Goal: Information Seeking & Learning: Learn about a topic

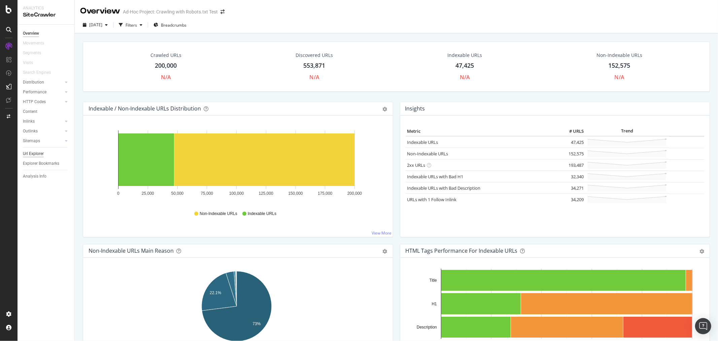
click at [37, 153] on div "Url Explorer" at bounding box center [33, 153] width 21 height 7
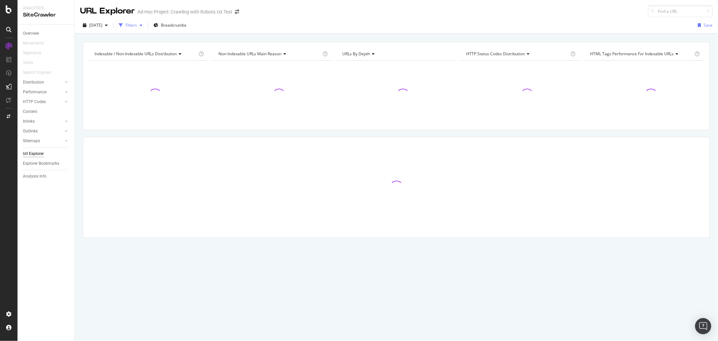
click at [137, 23] on div "Filters" at bounding box center [131, 25] width 11 height 6
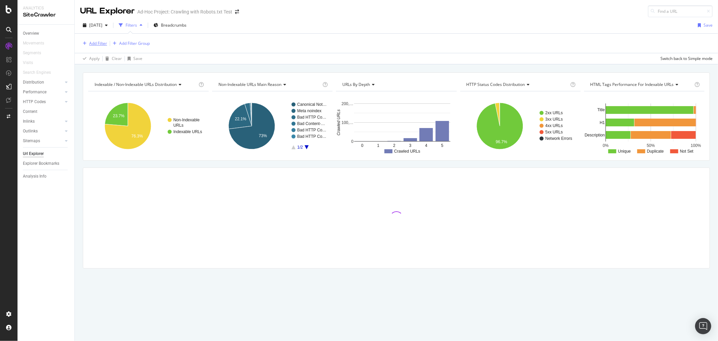
click at [97, 44] on div "Add Filter" at bounding box center [98, 43] width 18 height 6
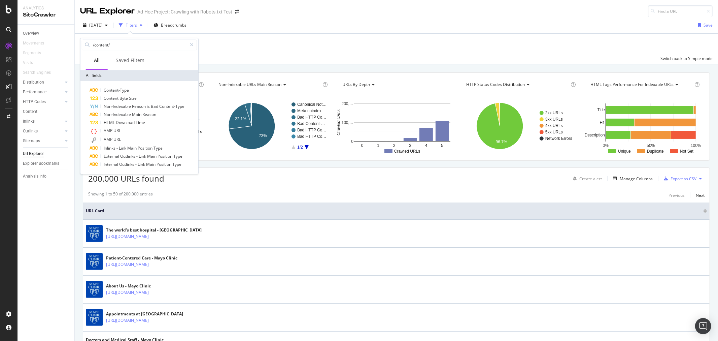
type input "/content/"
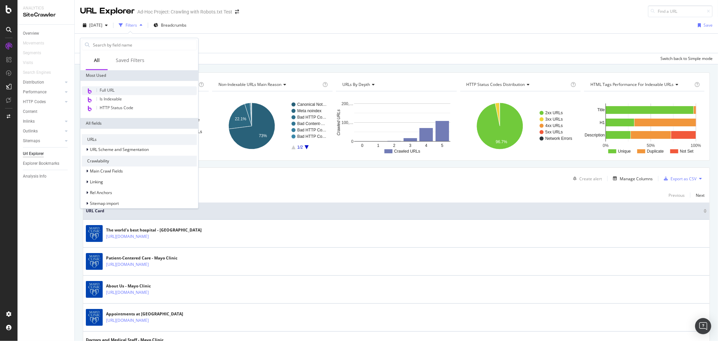
click at [118, 91] on div "Full URL" at bounding box center [139, 90] width 115 height 9
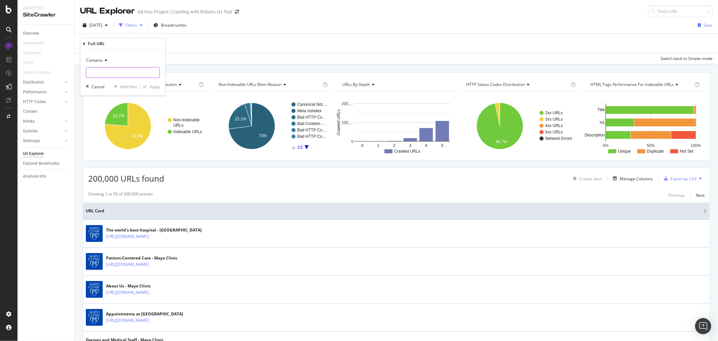
click at [105, 73] on input "text" at bounding box center [122, 72] width 73 height 11
type input "/content/"
click at [152, 88] on div "Apply" at bounding box center [155, 87] width 10 height 6
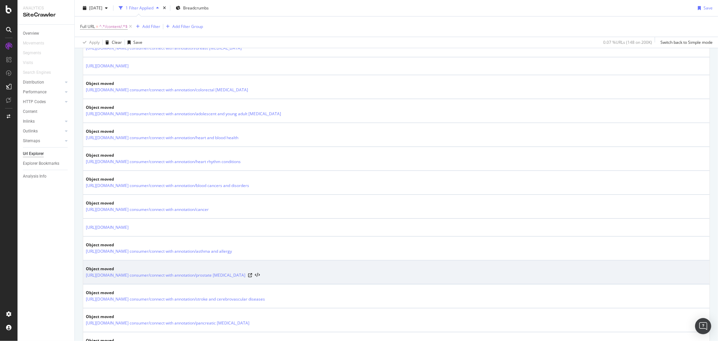
scroll to position [131, 0]
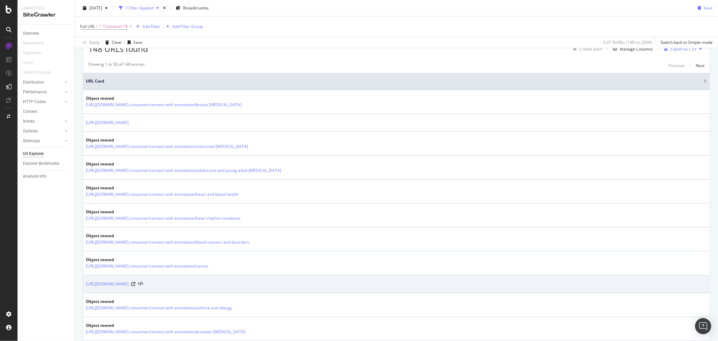
click at [252, 280] on td "[URL][DOMAIN_NAME]" at bounding box center [396, 284] width 627 height 18
click at [129, 282] on link "[URL][DOMAIN_NAME]" at bounding box center [107, 284] width 43 height 7
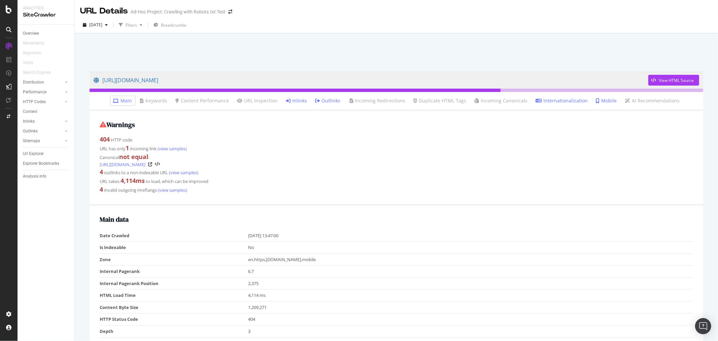
click at [294, 98] on link "Inlinks" at bounding box center [296, 100] width 21 height 7
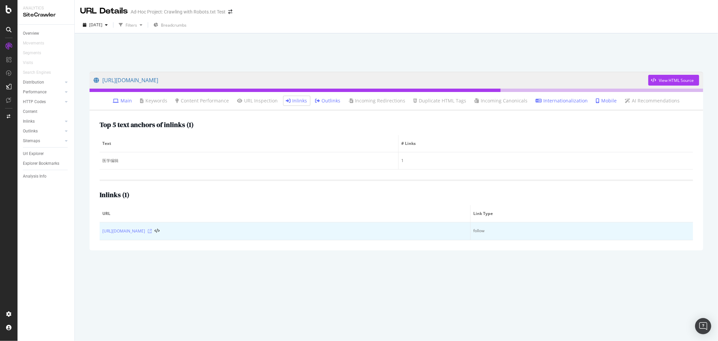
click at [152, 231] on icon at bounding box center [150, 231] width 4 height 4
